Goal: Check status: Check status

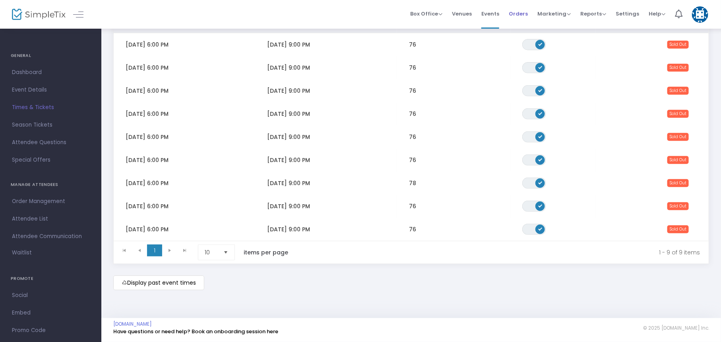
click at [519, 12] on span "Orders" at bounding box center [518, 14] width 19 height 20
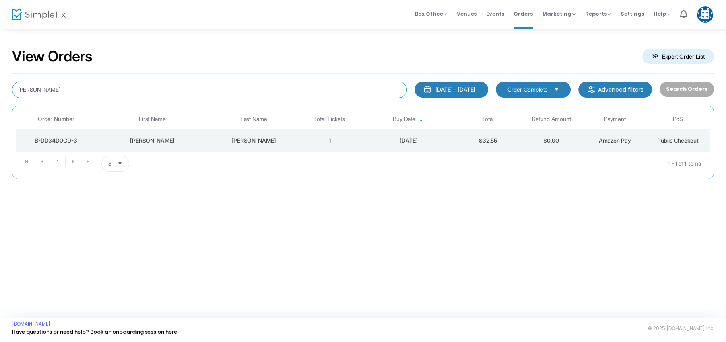
click at [296, 87] on input "claire davis" at bounding box center [209, 90] width 395 height 16
click at [296, 86] on input "claire davis" at bounding box center [209, 90] width 395 height 16
type input "[PERSON_NAME]"
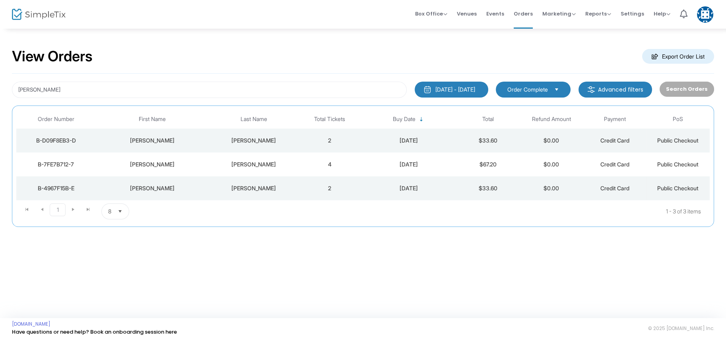
click at [152, 184] on div "[PERSON_NAME]" at bounding box center [152, 188] width 110 height 8
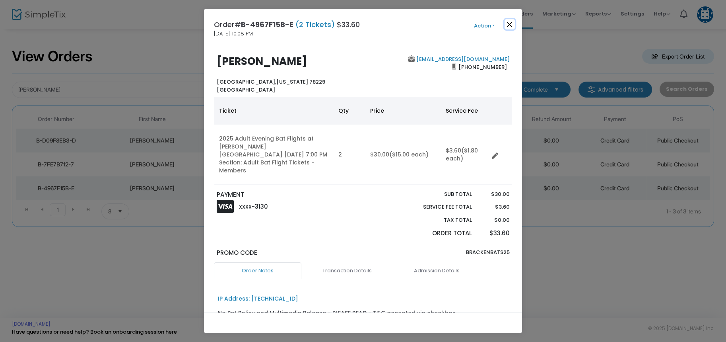
click at [508, 25] on button "Close" at bounding box center [510, 24] width 10 height 10
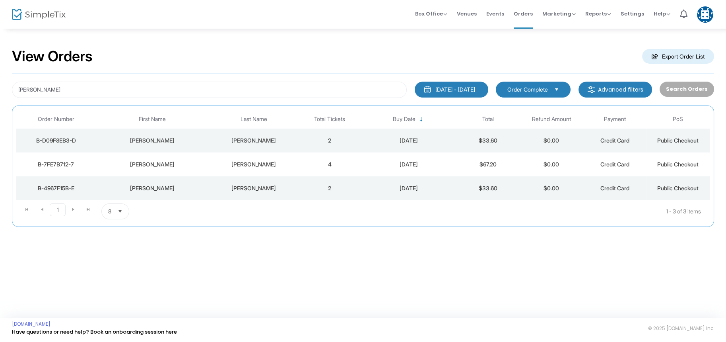
click at [139, 163] on div "[PERSON_NAME]" at bounding box center [152, 164] width 110 height 8
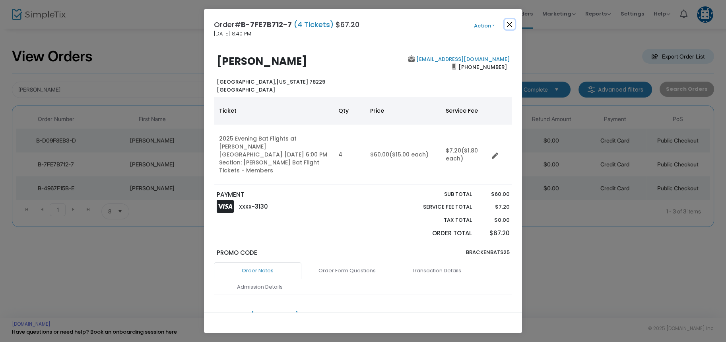
click at [512, 27] on button "Close" at bounding box center [510, 24] width 10 height 10
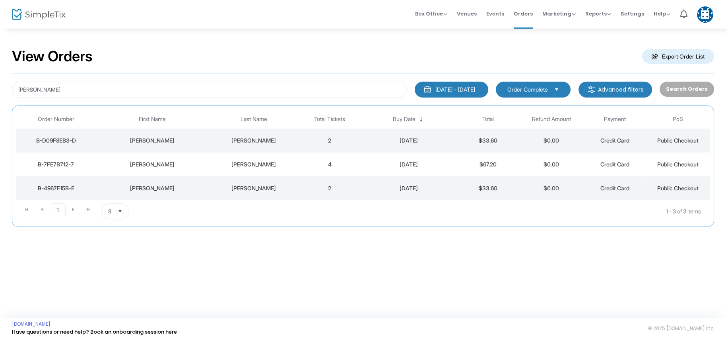
click at [139, 135] on td "[PERSON_NAME]" at bounding box center [152, 140] width 114 height 24
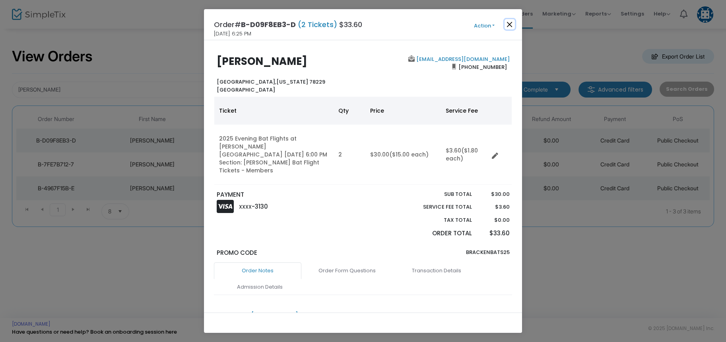
click at [510, 23] on button "Close" at bounding box center [510, 24] width 10 height 10
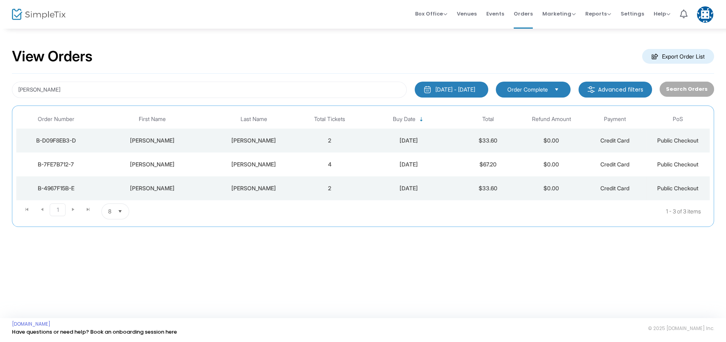
click at [151, 184] on div "[PERSON_NAME]" at bounding box center [152, 188] width 110 height 8
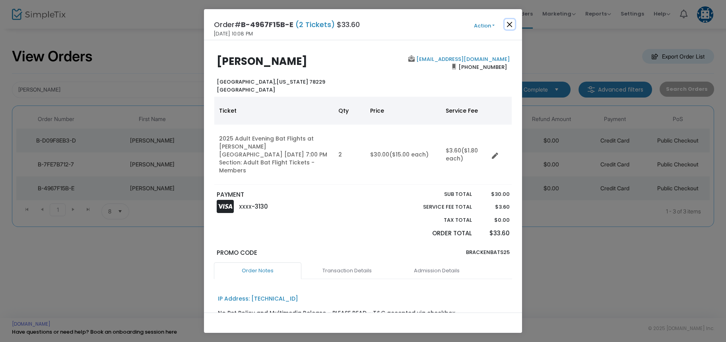
click at [508, 27] on button "Close" at bounding box center [510, 24] width 10 height 10
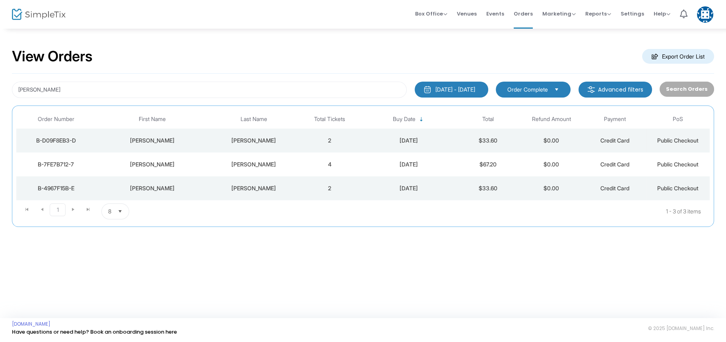
click at [163, 136] on div "[PERSON_NAME]" at bounding box center [152, 140] width 110 height 8
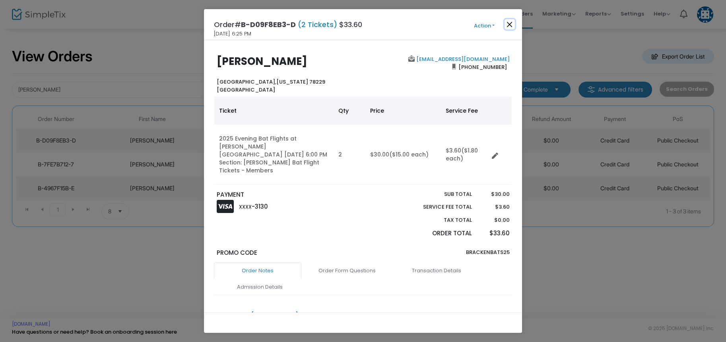
click at [512, 22] on button "Close" at bounding box center [510, 24] width 10 height 10
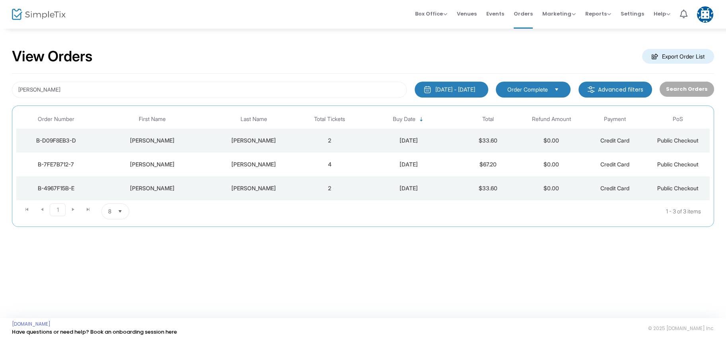
click at [154, 169] on td "[PERSON_NAME]" at bounding box center [152, 164] width 114 height 24
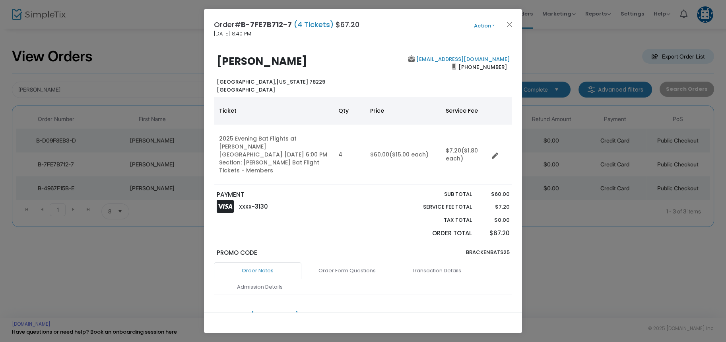
click at [483, 21] on button "Action" at bounding box center [485, 25] width 48 height 9
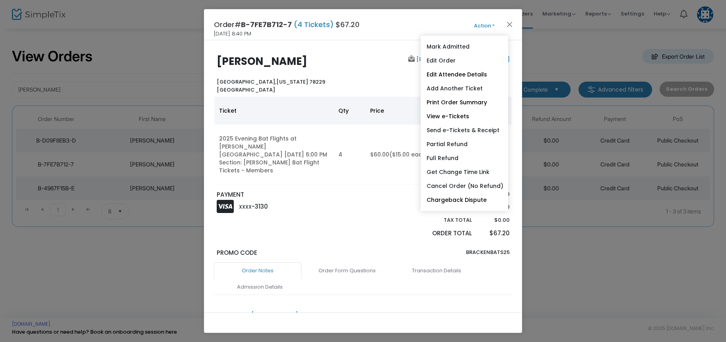
click at [350, 67] on h2 "[PERSON_NAME]" at bounding box center [288, 61] width 143 height 12
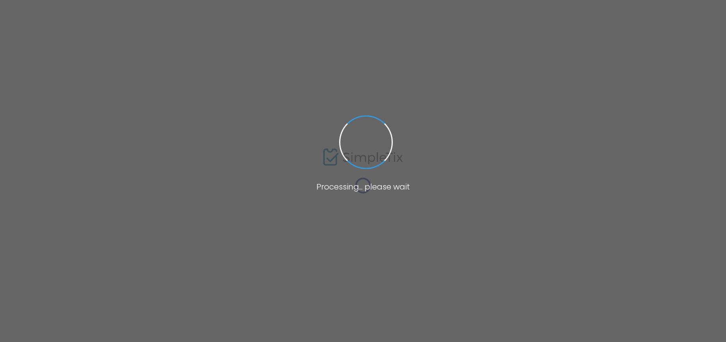
type input "[PERSON_NAME]"
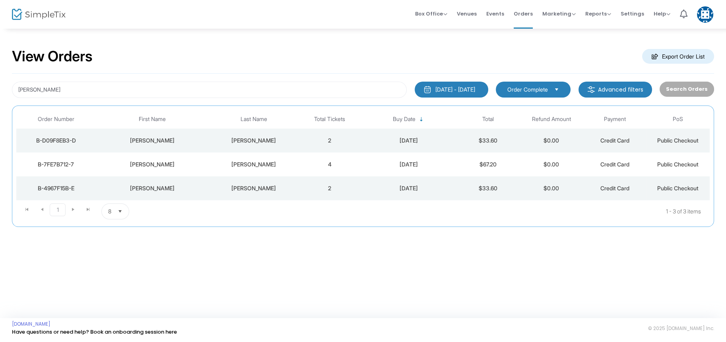
click at [249, 161] on div "[PERSON_NAME]" at bounding box center [254, 164] width 85 height 8
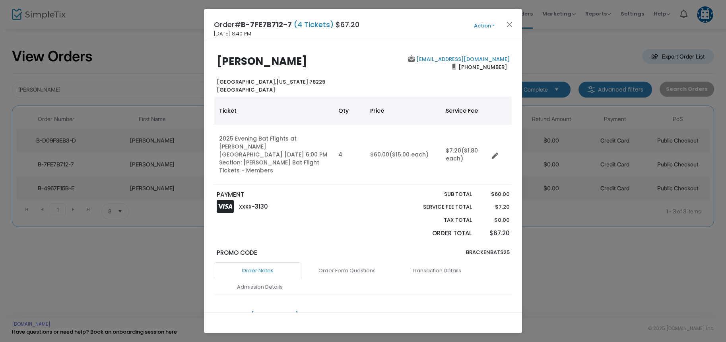
click at [484, 25] on button "Action" at bounding box center [485, 25] width 48 height 9
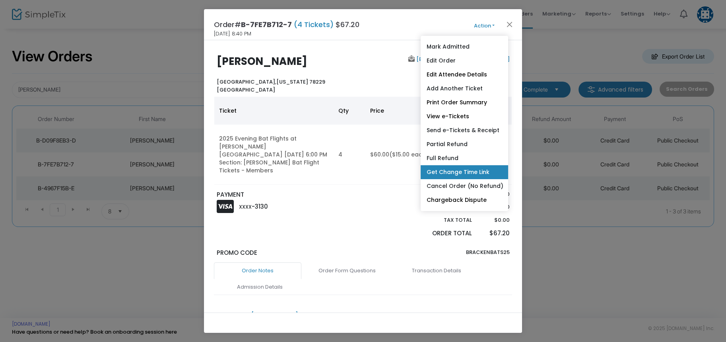
click at [452, 171] on link "Get Change Time Link" at bounding box center [464, 172] width 87 height 14
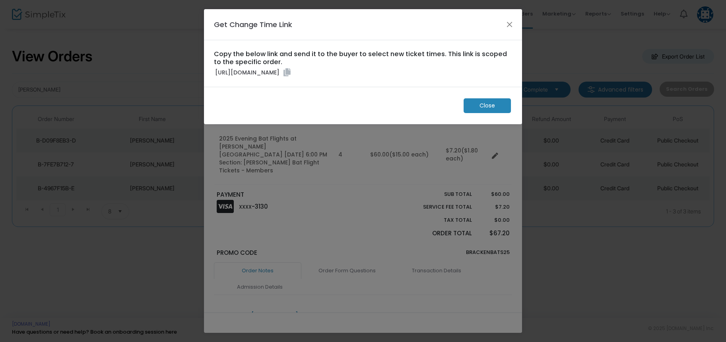
click at [291, 76] on icon at bounding box center [287, 72] width 7 height 8
click at [491, 110] on span "Close" at bounding box center [488, 105] width 16 height 8
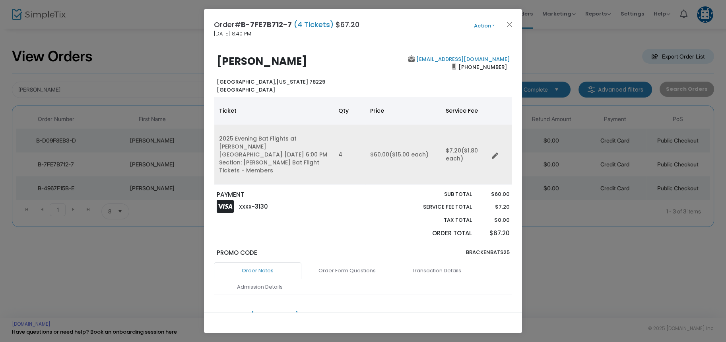
click at [498, 151] on link "Data table" at bounding box center [498, 154] width 8 height 8
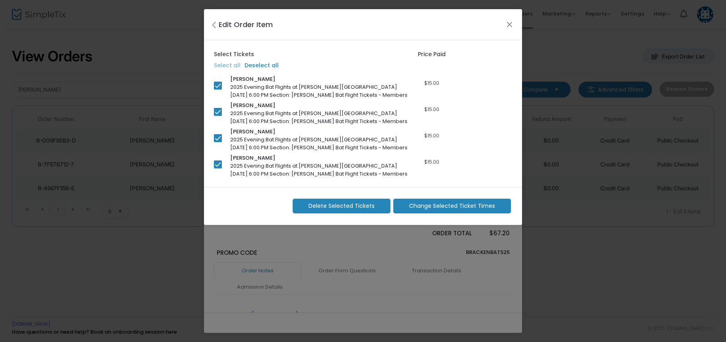
click at [443, 205] on span "Change Selected Ticket Times" at bounding box center [452, 206] width 86 height 8
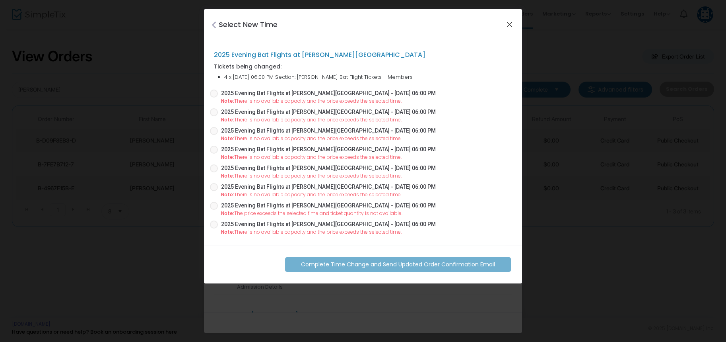
click at [508, 21] on button "Close" at bounding box center [510, 24] width 10 height 10
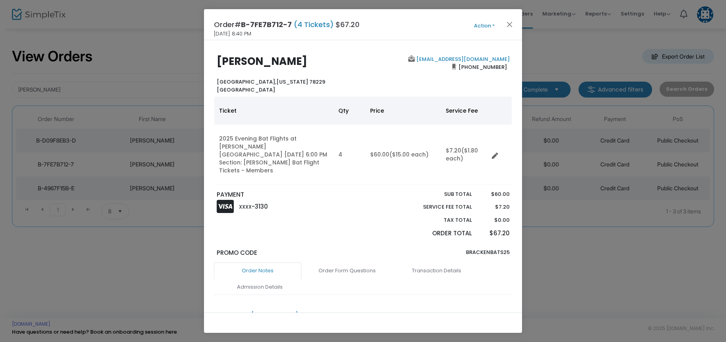
checkbox input "false"
click at [511, 27] on button "Close" at bounding box center [510, 24] width 10 height 10
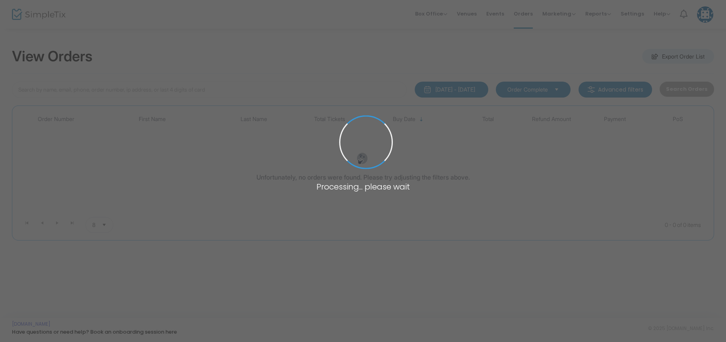
type input "[PERSON_NAME]"
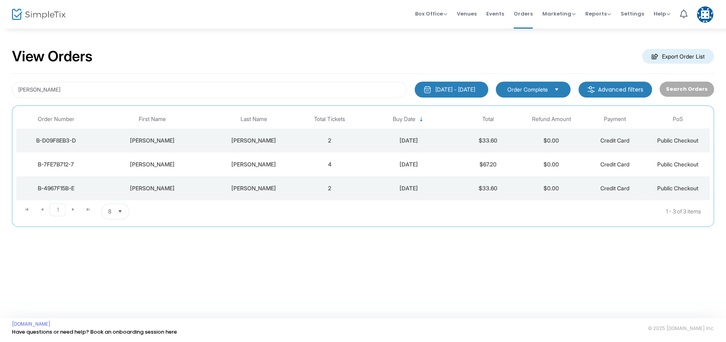
click at [170, 162] on div "[PERSON_NAME]" at bounding box center [152, 164] width 110 height 8
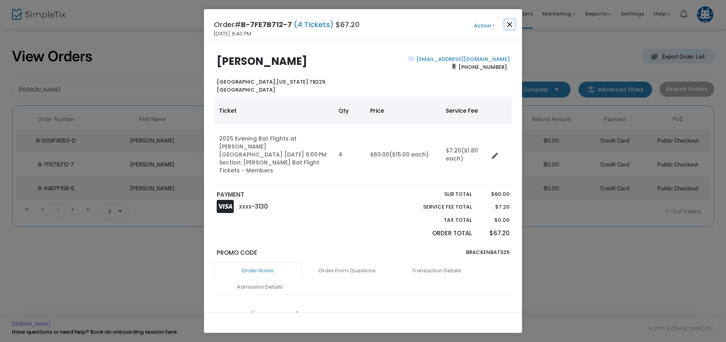
click at [509, 22] on button "Close" at bounding box center [510, 24] width 10 height 10
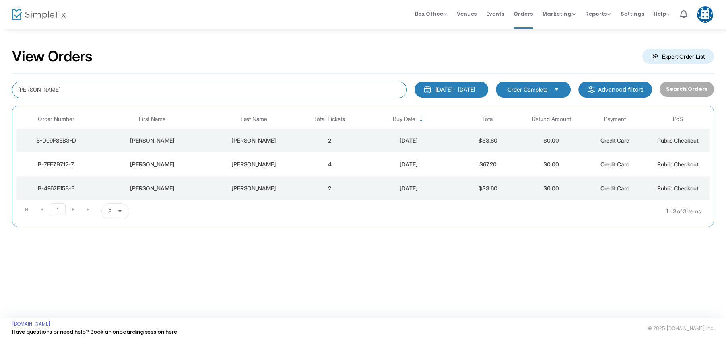
click at [150, 88] on input "[PERSON_NAME]" at bounding box center [209, 90] width 395 height 16
click at [149, 89] on input "[PERSON_NAME]" at bounding box center [209, 90] width 395 height 16
